Goal: Transaction & Acquisition: Purchase product/service

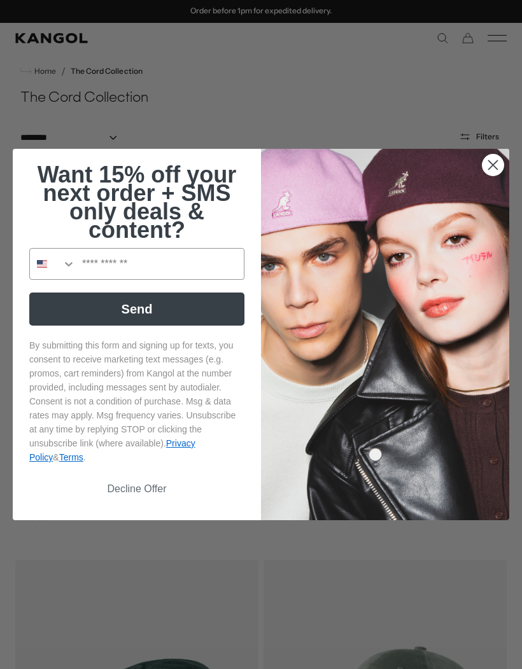
click at [496, 170] on circle "Close dialog" at bounding box center [492, 165] width 21 height 21
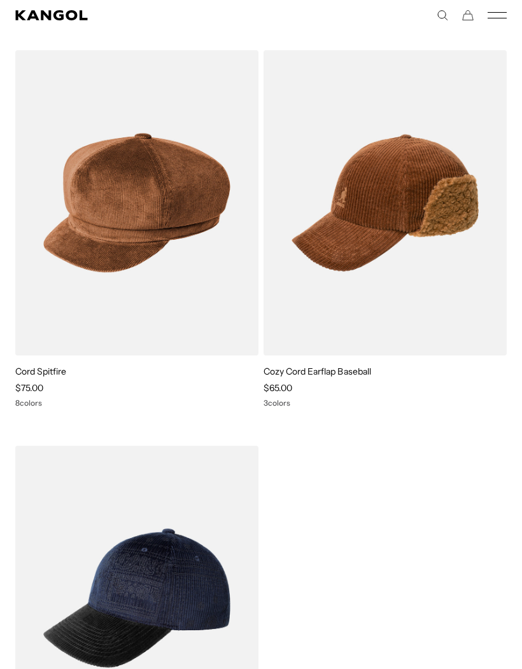
scroll to position [883, 0]
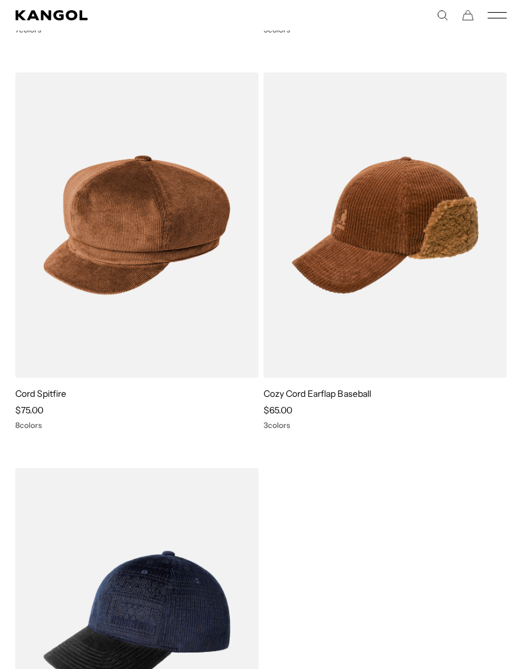
click at [0, 0] on img at bounding box center [0, 0] width 0 height 0
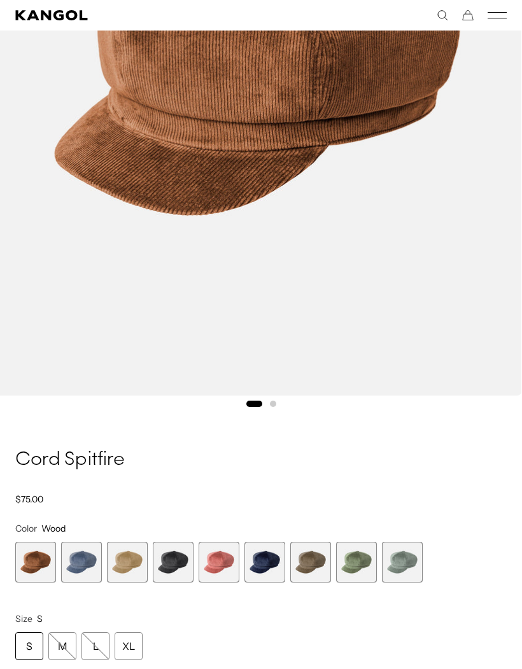
click at [82, 562] on span "2 of 9" at bounding box center [81, 562] width 41 height 41
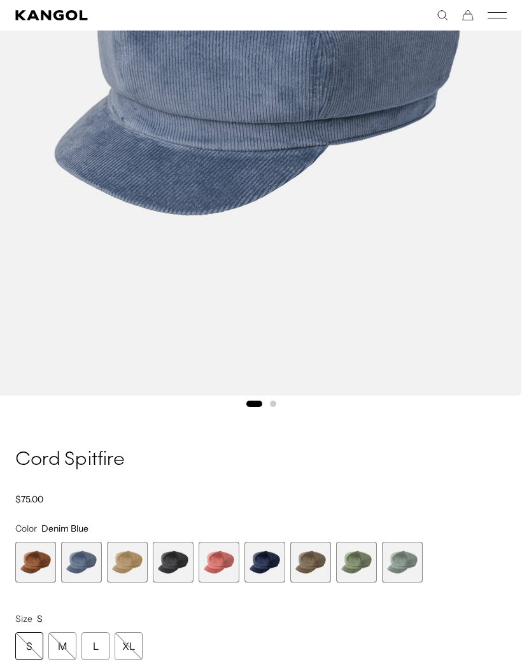
scroll to position [0, 262]
click at [131, 578] on span "3 of 9" at bounding box center [127, 562] width 41 height 41
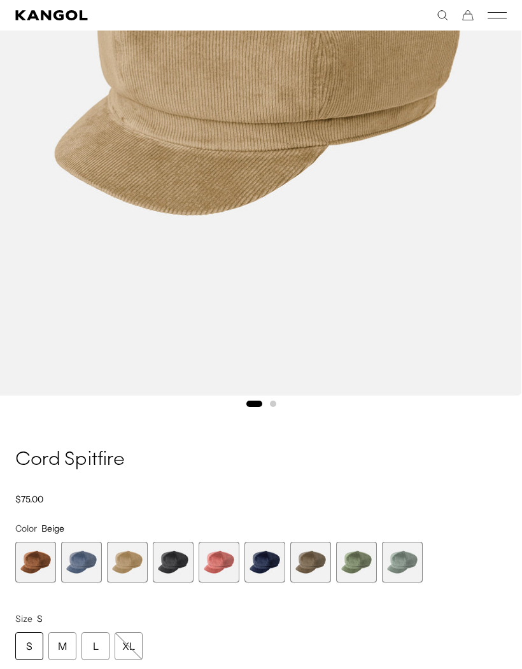
click at [176, 574] on span "4 of 9" at bounding box center [173, 562] width 41 height 41
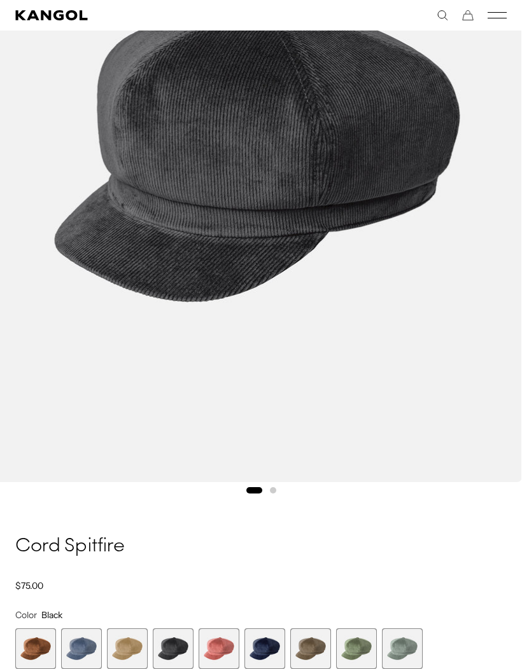
scroll to position [0, 262]
click at [216, 647] on span "5 of 9" at bounding box center [218, 648] width 41 height 41
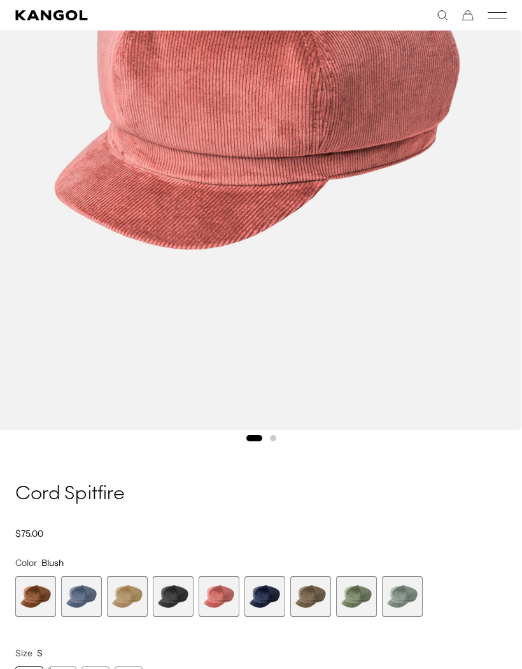
click at [262, 603] on span "6 of 9" at bounding box center [264, 596] width 41 height 41
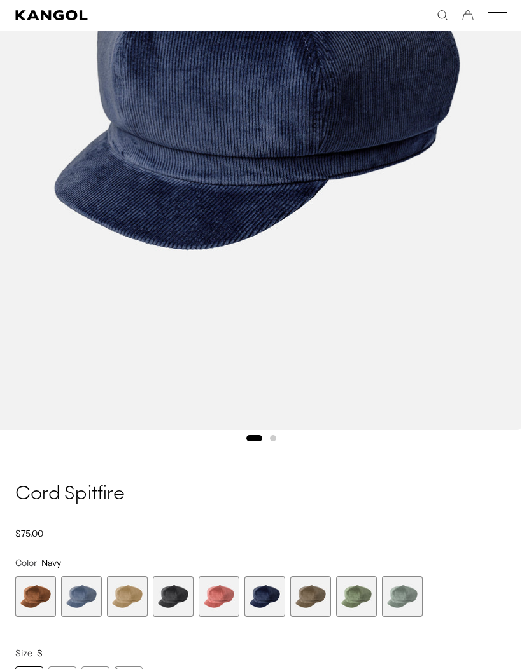
click at [309, 599] on span "7 of 9" at bounding box center [310, 596] width 41 height 41
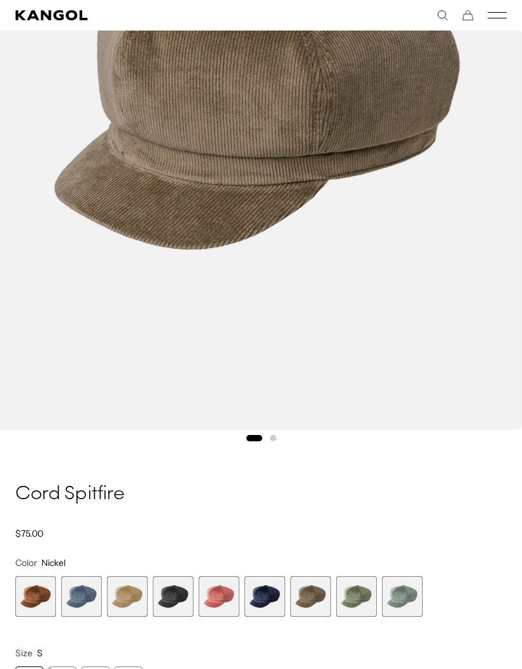
scroll to position [0, 262]
click at [357, 605] on span "8 of 9" at bounding box center [356, 596] width 41 height 41
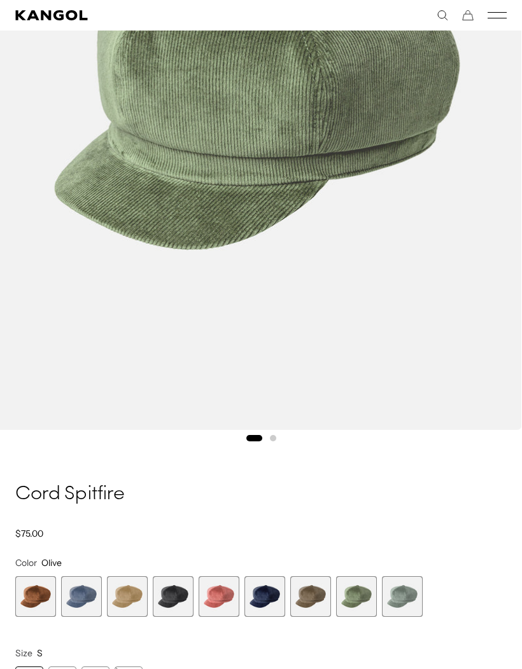
click at [402, 610] on span "9 of 9" at bounding box center [402, 596] width 41 height 41
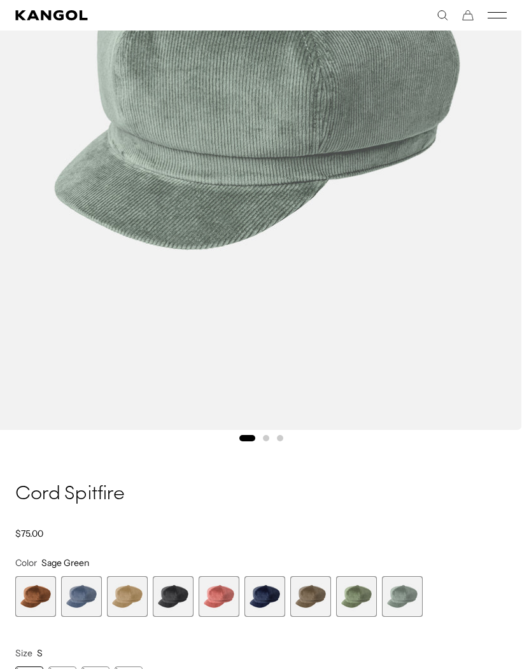
click at [362, 608] on span "8 of 9" at bounding box center [356, 596] width 41 height 41
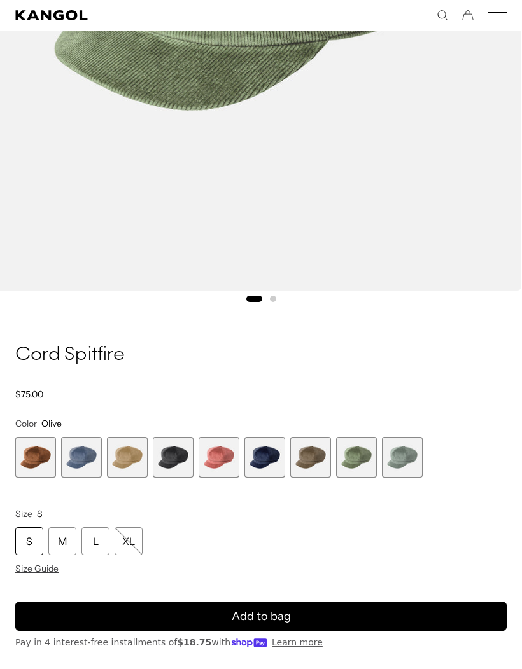
click at [40, 455] on span "1 of 9" at bounding box center [35, 457] width 41 height 41
